Goal: Information Seeking & Learning: Check status

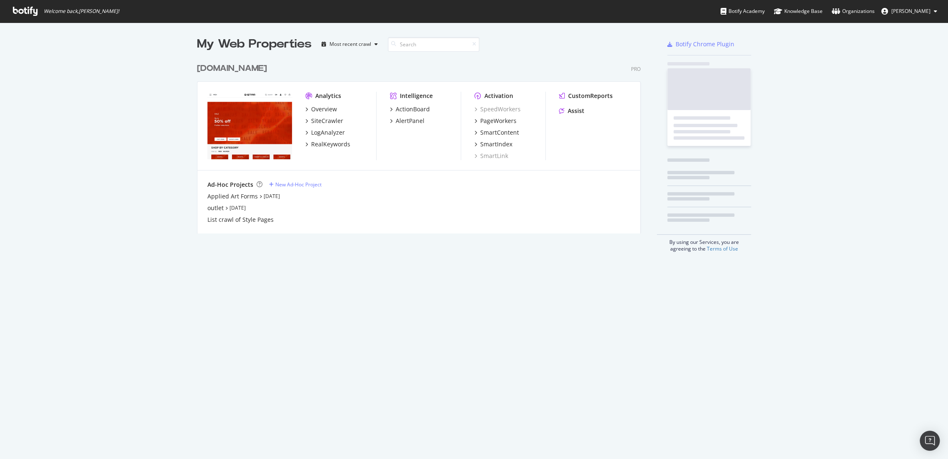
scroll to position [174, 443]
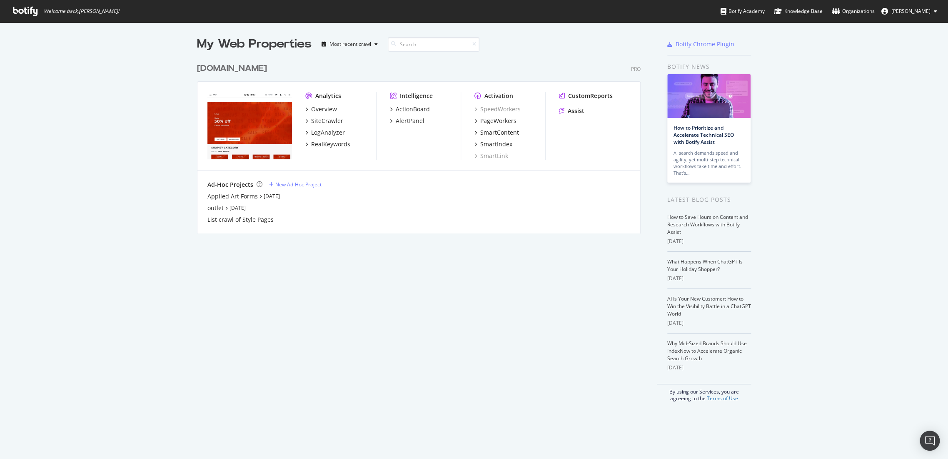
click at [236, 69] on div "[DOMAIN_NAME]" at bounding box center [232, 68] width 70 height 12
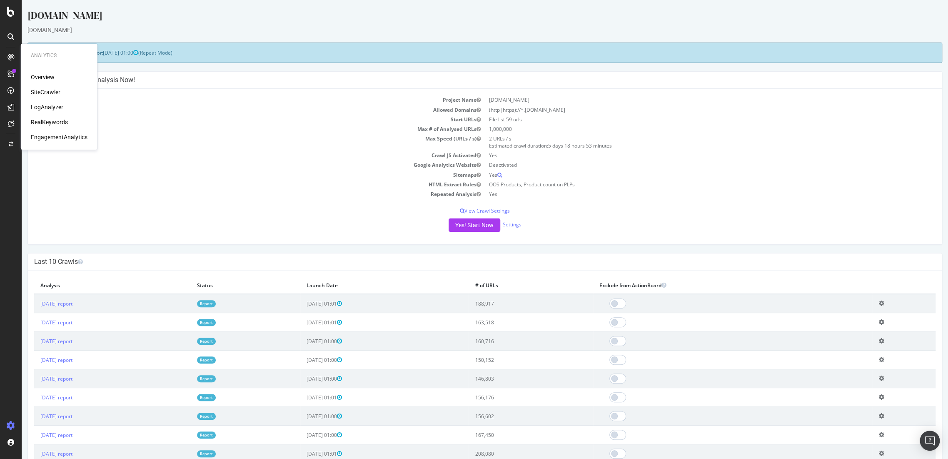
click at [47, 75] on div "Overview" at bounding box center [43, 77] width 24 height 8
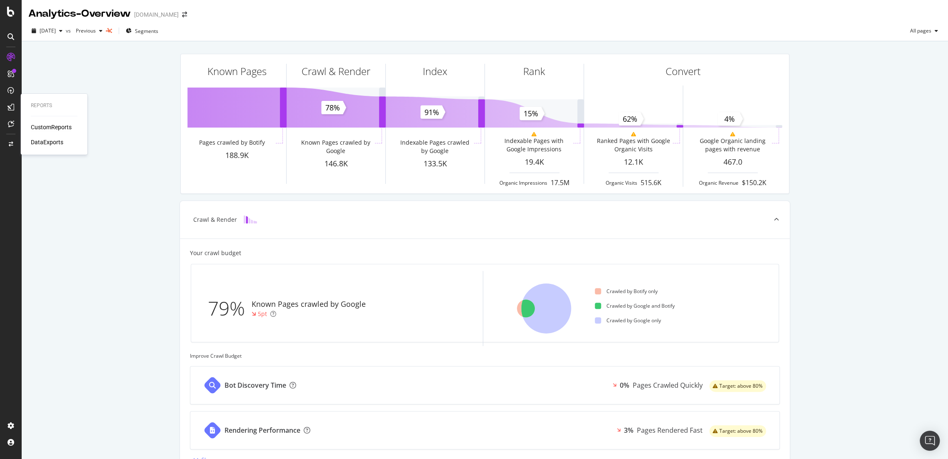
click at [47, 121] on div "Reports CustomReports DataExports" at bounding box center [54, 123] width 60 height 57
click at [47, 125] on div "CustomReports" at bounding box center [51, 127] width 41 height 8
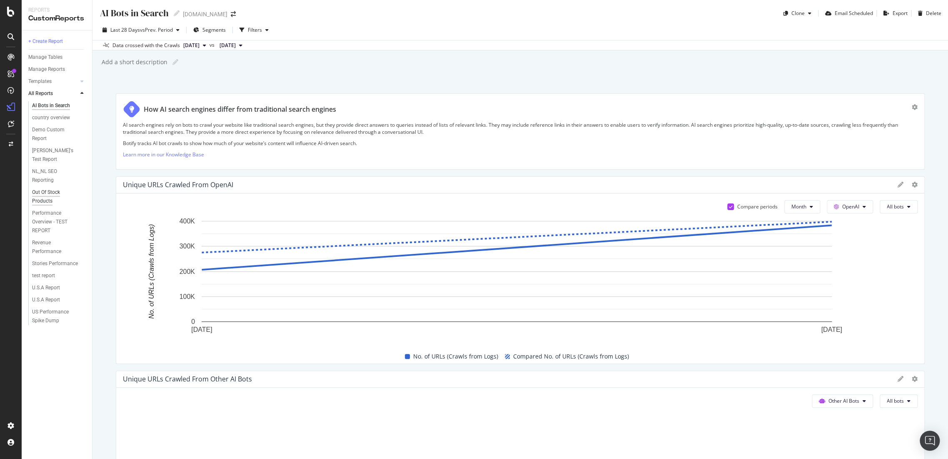
click at [45, 189] on div "Out Of Stock Products" at bounding box center [55, 196] width 46 height 17
